Goal: Check status: Check status

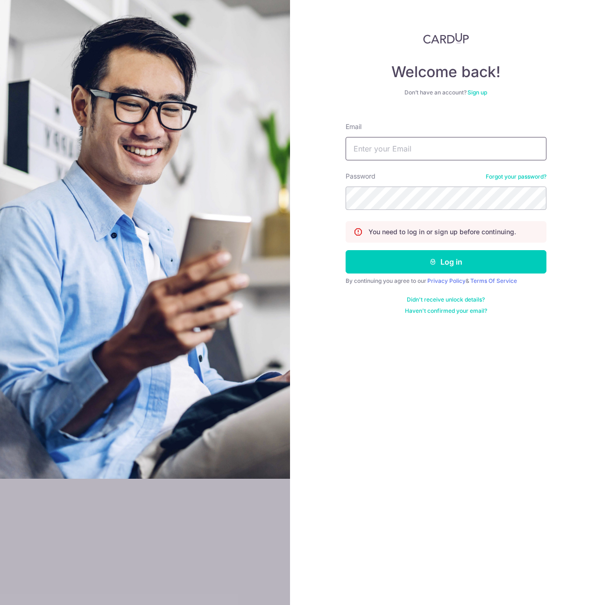
click at [402, 153] on input "Email" at bounding box center [446, 148] width 201 height 23
type input "[EMAIL_ADDRESS][PERSON_NAME][DOMAIN_NAME]"
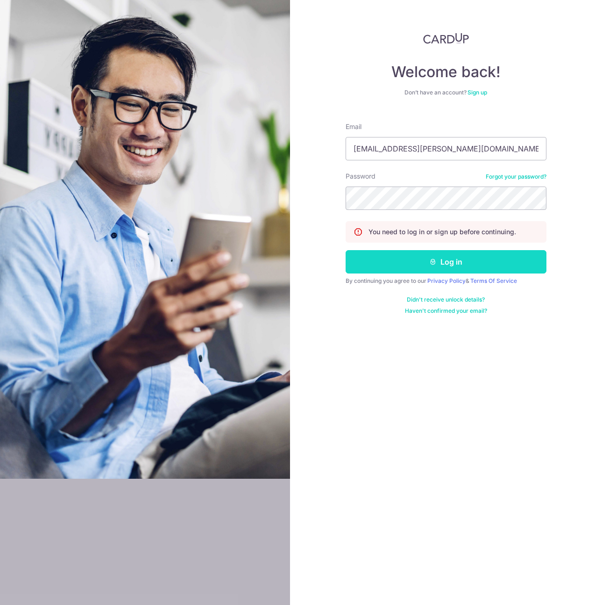
click at [410, 262] on button "Log in" at bounding box center [446, 261] width 201 height 23
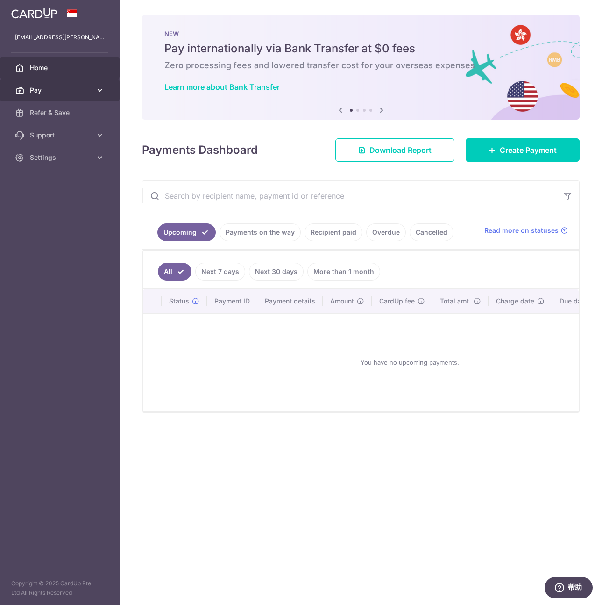
click at [43, 94] on span "Pay" at bounding box center [61, 90] width 62 height 9
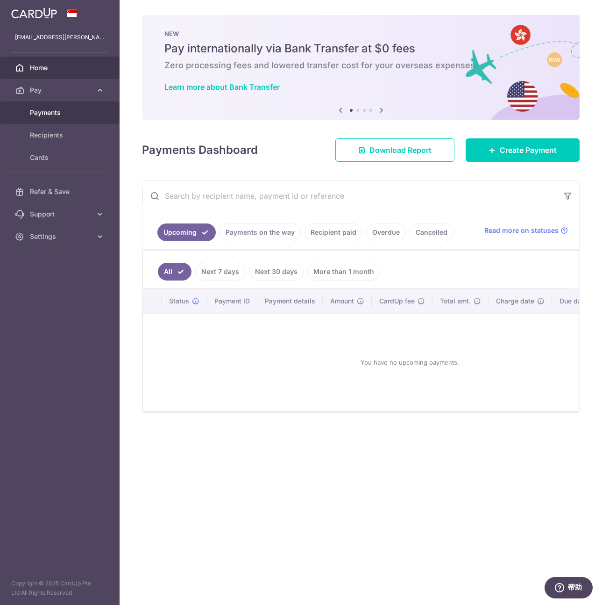
click at [47, 115] on span "Payments" at bounding box center [61, 112] width 62 height 9
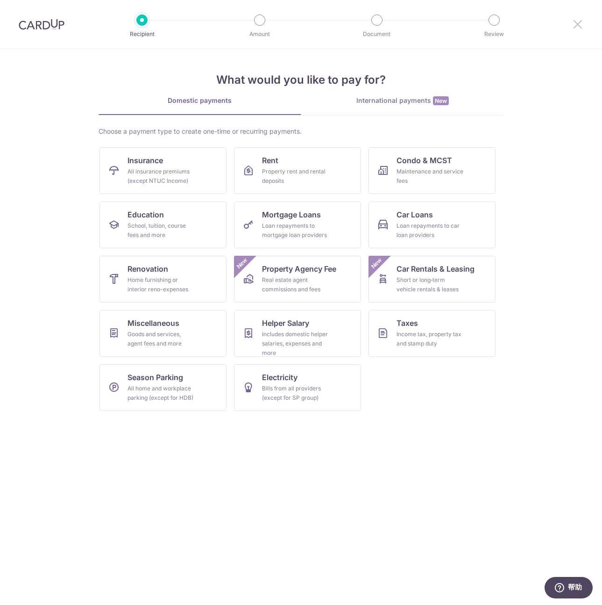
click at [575, 25] on icon at bounding box center [577, 24] width 11 height 12
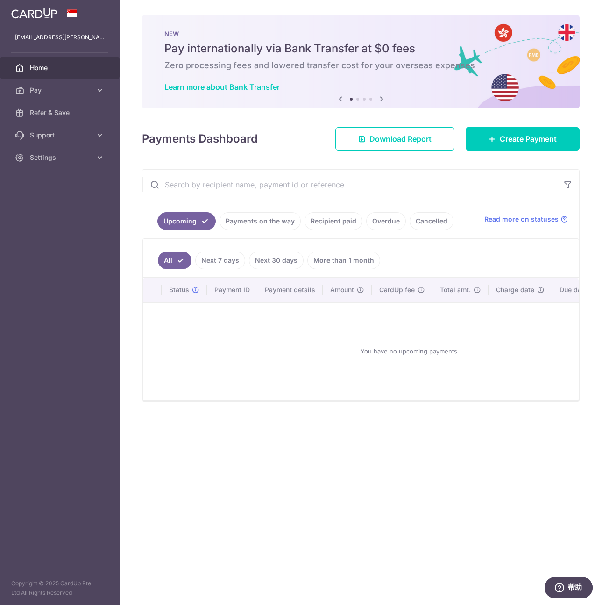
click at [240, 330] on div "You have no upcoming payments." at bounding box center [409, 351] width 511 height 82
click at [223, 259] on link "Next 7 days" at bounding box center [220, 260] width 50 height 18
click at [167, 264] on link "All" at bounding box center [168, 260] width 21 height 18
click at [331, 224] on link "Recipient paid" at bounding box center [334, 221] width 58 height 18
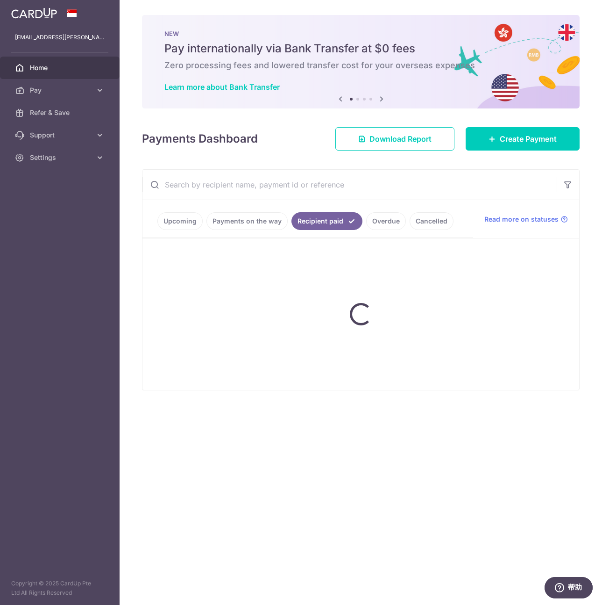
click at [385, 227] on ul "Upcoming Payments on the way Recipient paid Overdue Cancelled" at bounding box center [308, 219] width 331 height 38
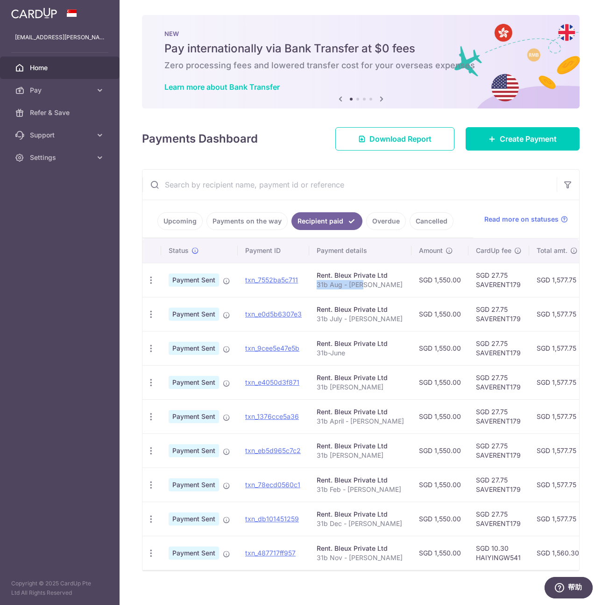
drag, startPoint x: 318, startPoint y: 281, endPoint x: 358, endPoint y: 285, distance: 40.4
click at [358, 285] on p "31b Aug - LI YONG" at bounding box center [360, 284] width 87 height 9
click at [379, 282] on p "31b Aug - LI YONG" at bounding box center [360, 284] width 87 height 9
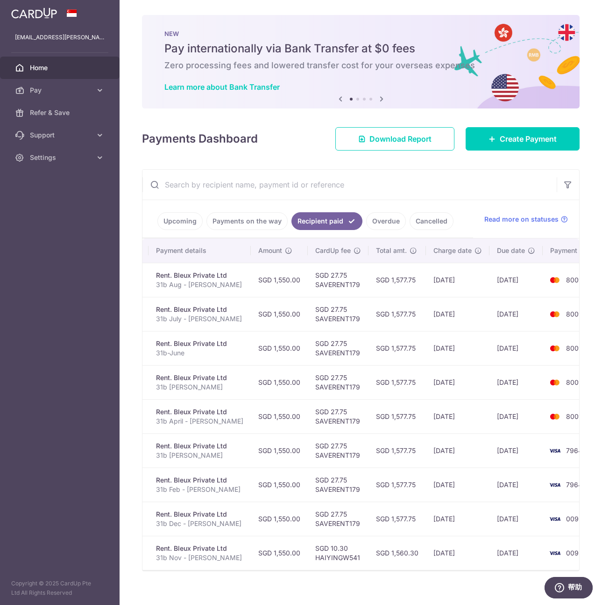
scroll to position [0, 173]
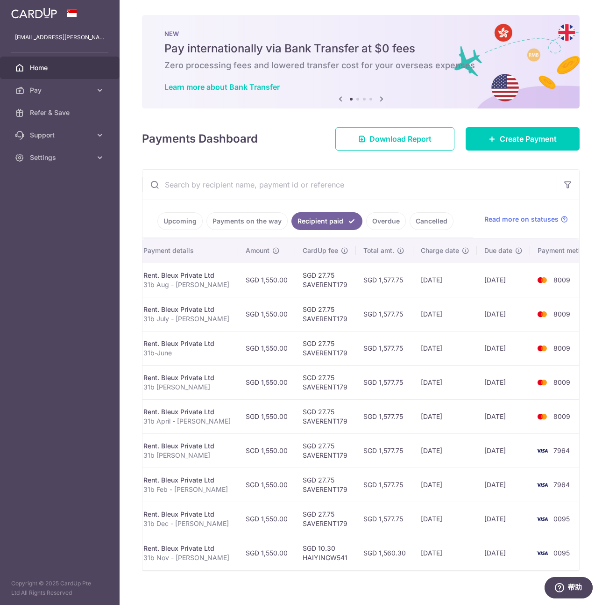
drag, startPoint x: 390, startPoint y: 281, endPoint x: 271, endPoint y: 277, distance: 118.8
click at [271, 277] on tr "PDF Receipt Payment Sent txn_7552ba5c711 Rent. Bleux Private Ltd 31b Aug - LI Y…" at bounding box center [285, 280] width 632 height 34
click at [317, 288] on td "SGD 27.75 SAVERENT179" at bounding box center [325, 280] width 61 height 34
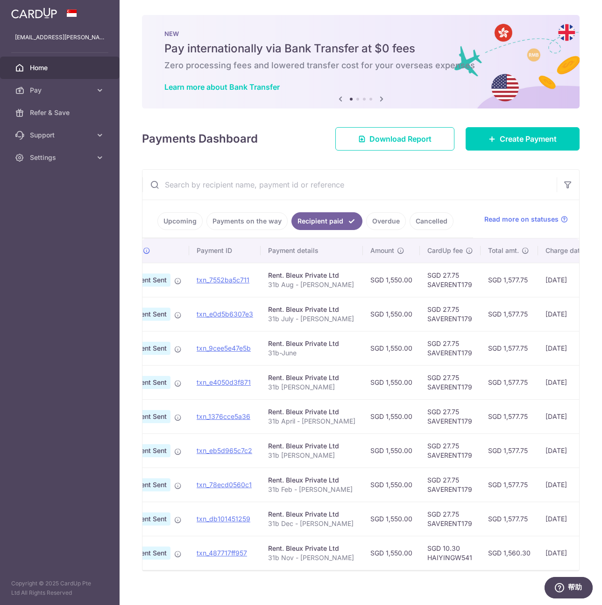
scroll to position [0, 0]
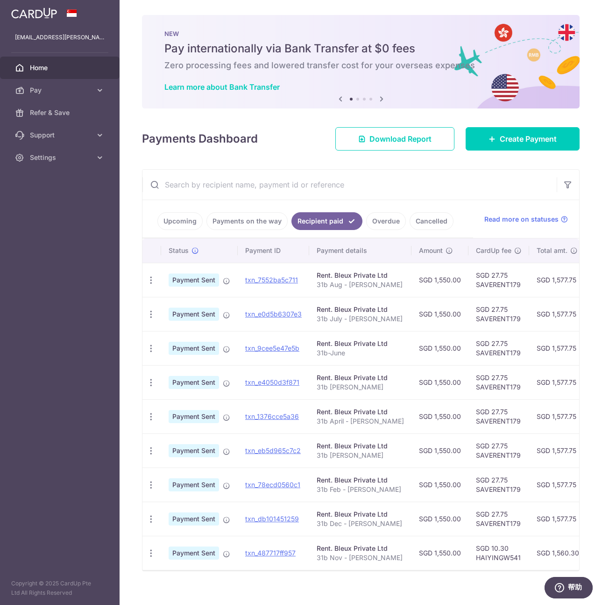
click at [237, 224] on link "Payments on the way" at bounding box center [247, 221] width 81 height 18
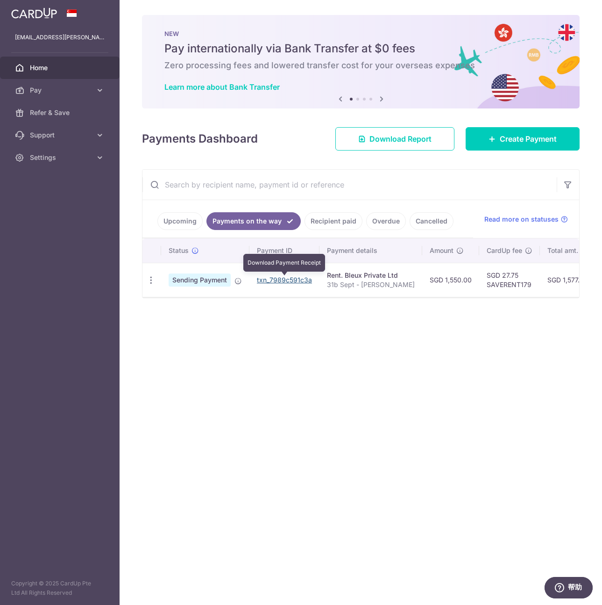
click at [281, 280] on link "txn_7989c591c3a" at bounding box center [284, 280] width 55 height 8
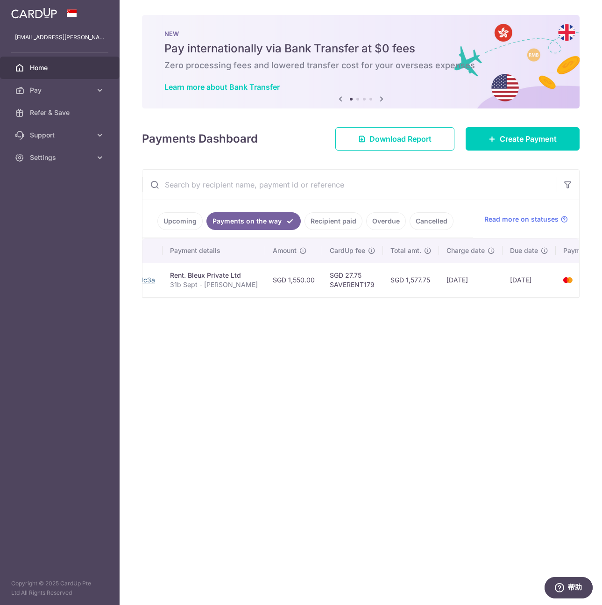
scroll to position [0, 183]
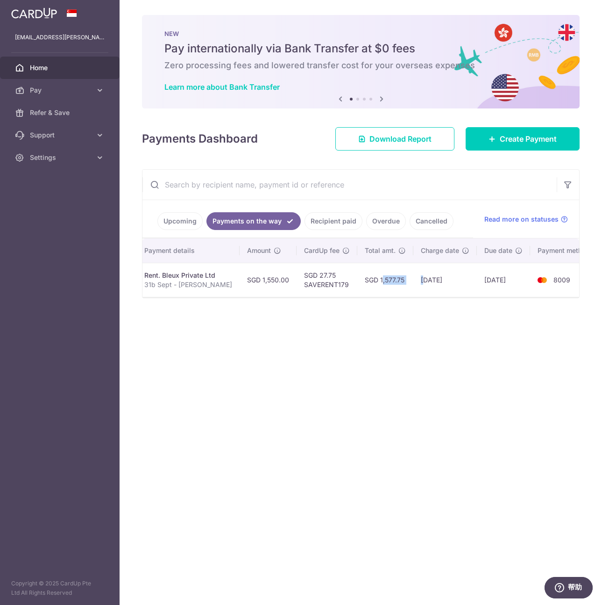
drag, startPoint x: 347, startPoint y: 280, endPoint x: 405, endPoint y: 280, distance: 58.4
click at [405, 280] on tr "PDF Receipt Sending Payment txn_7989c591c3a Rent. Bleux Private Ltd 31b Sept - …" at bounding box center [281, 280] width 642 height 34
